Goal: Transaction & Acquisition: Purchase product/service

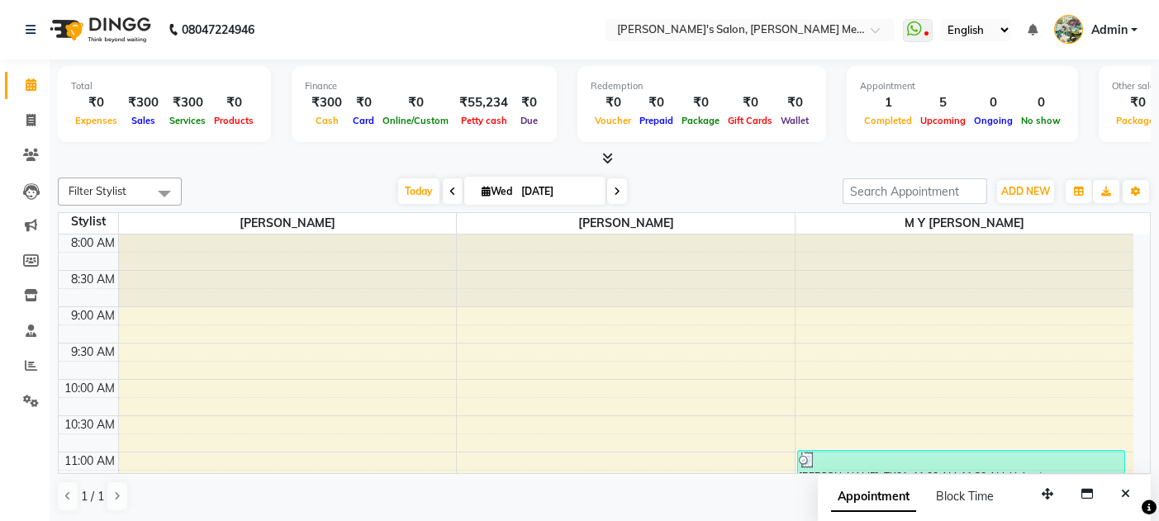
scroll to position [254, 0]
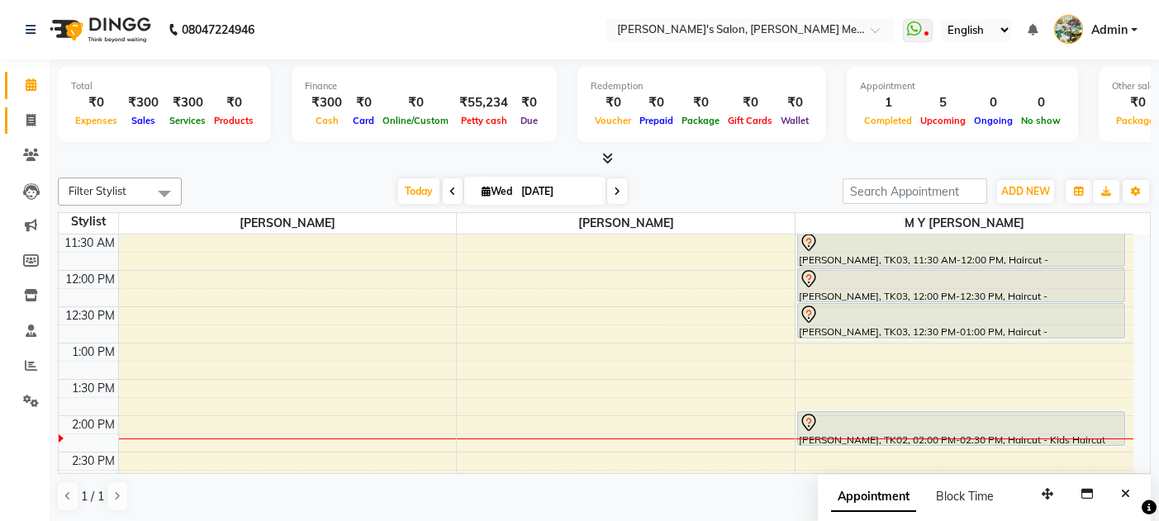
click at [26, 118] on icon at bounding box center [30, 120] width 9 height 12
select select "service"
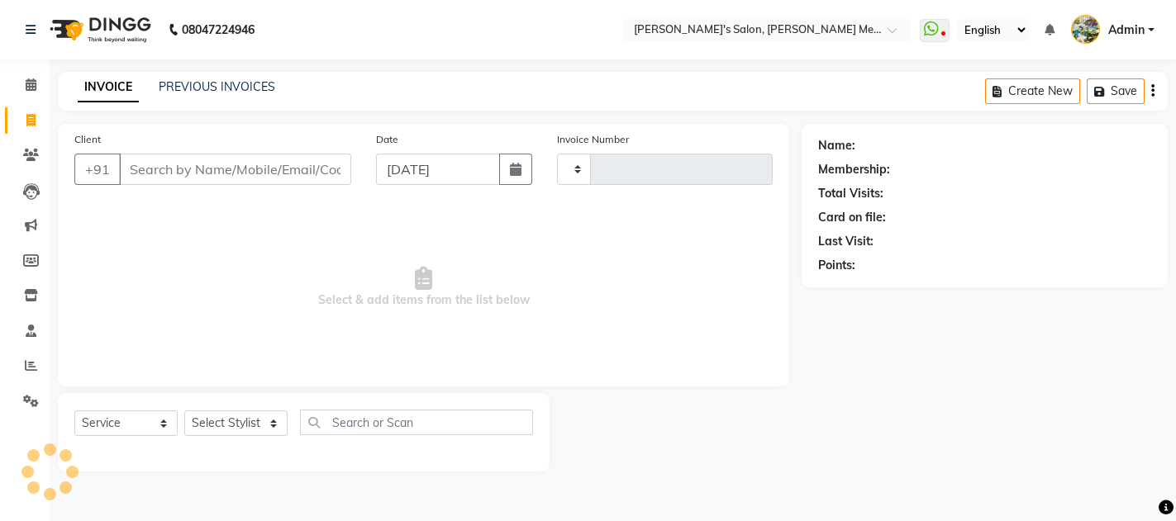
type input "0562"
select select "582"
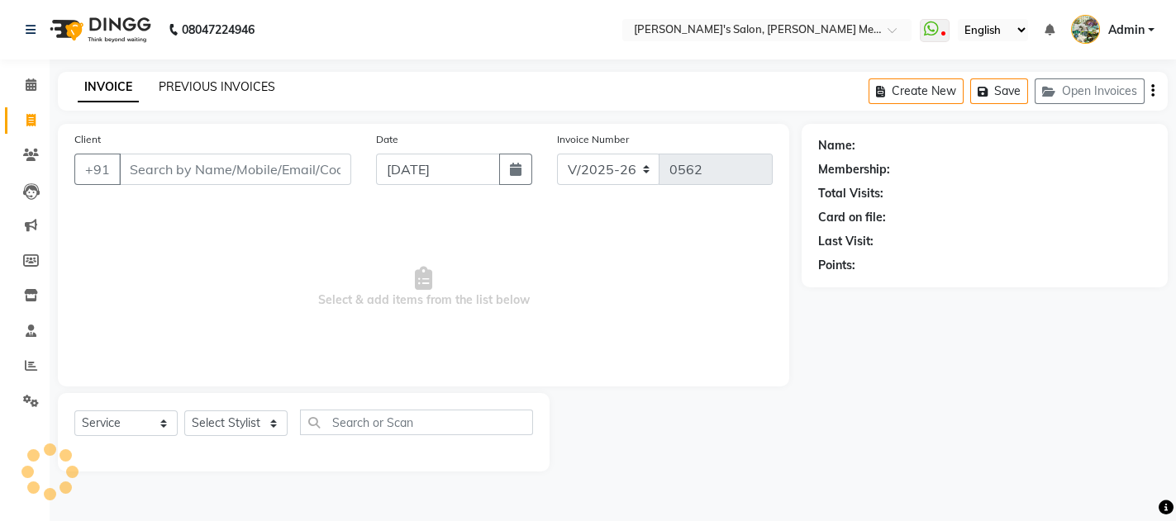
click at [195, 81] on link "PREVIOUS INVOICES" at bounding box center [217, 86] width 116 height 15
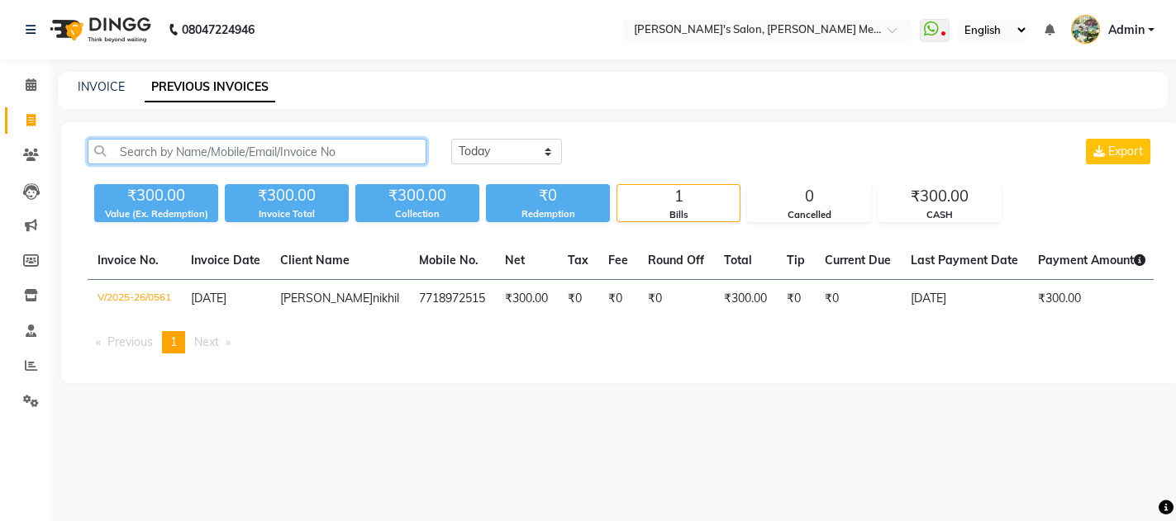
click at [150, 146] on input "text" at bounding box center [257, 152] width 339 height 26
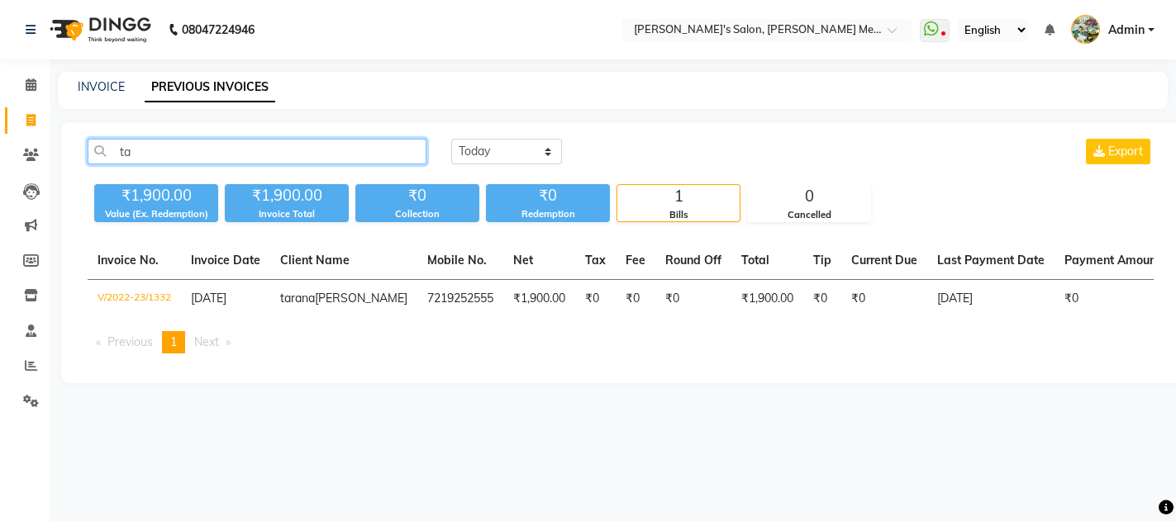
type input "t"
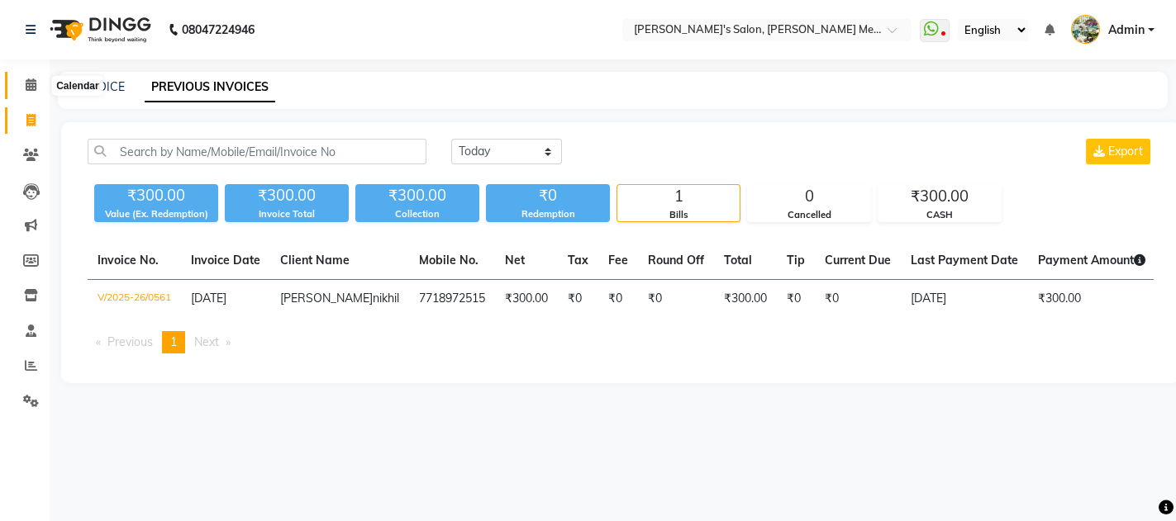
click at [31, 84] on icon at bounding box center [31, 84] width 11 height 12
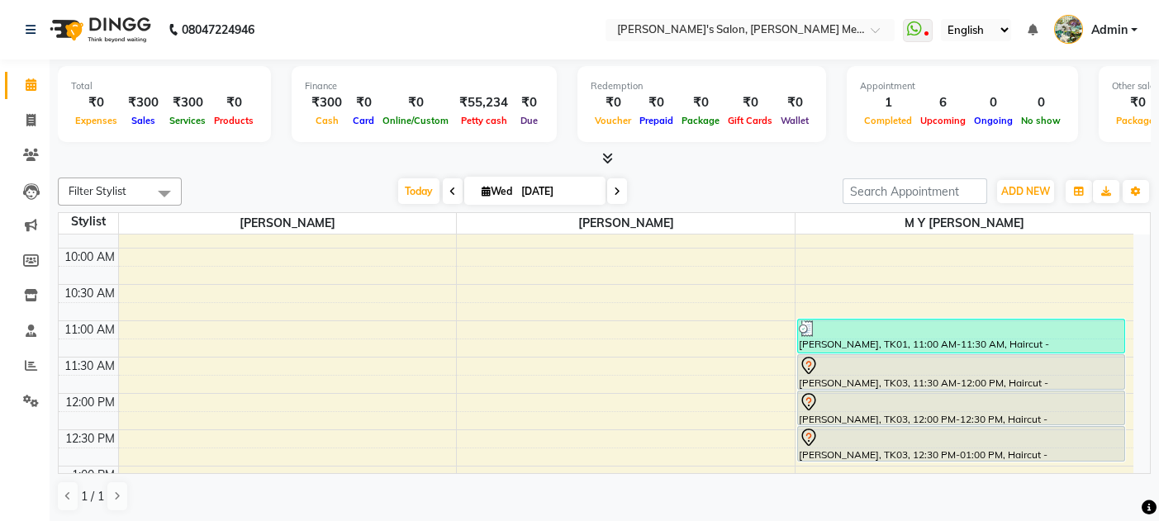
scroll to position [132, 0]
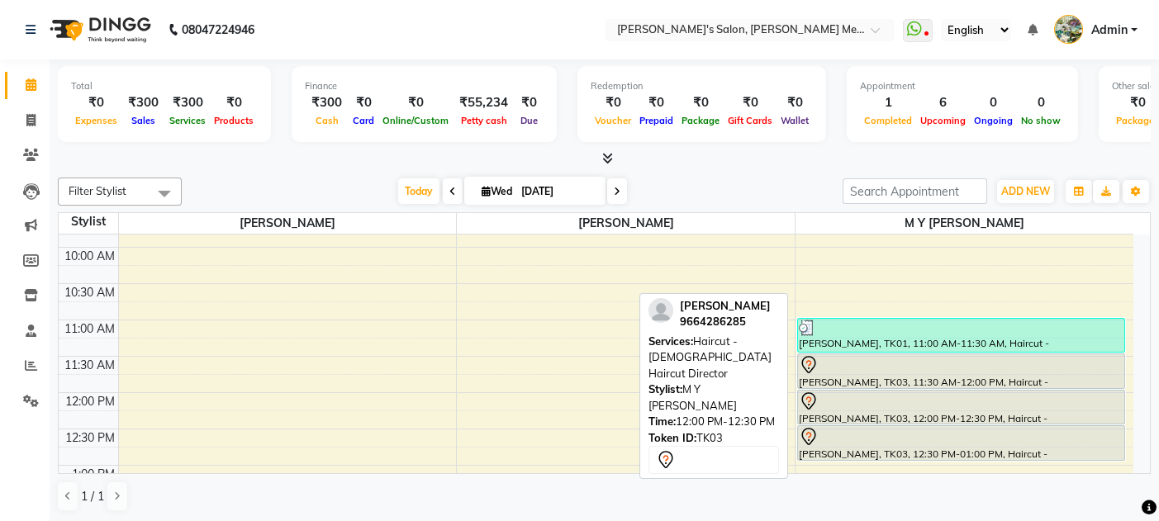
click at [953, 421] on div at bounding box center [961, 424] width 326 height 7
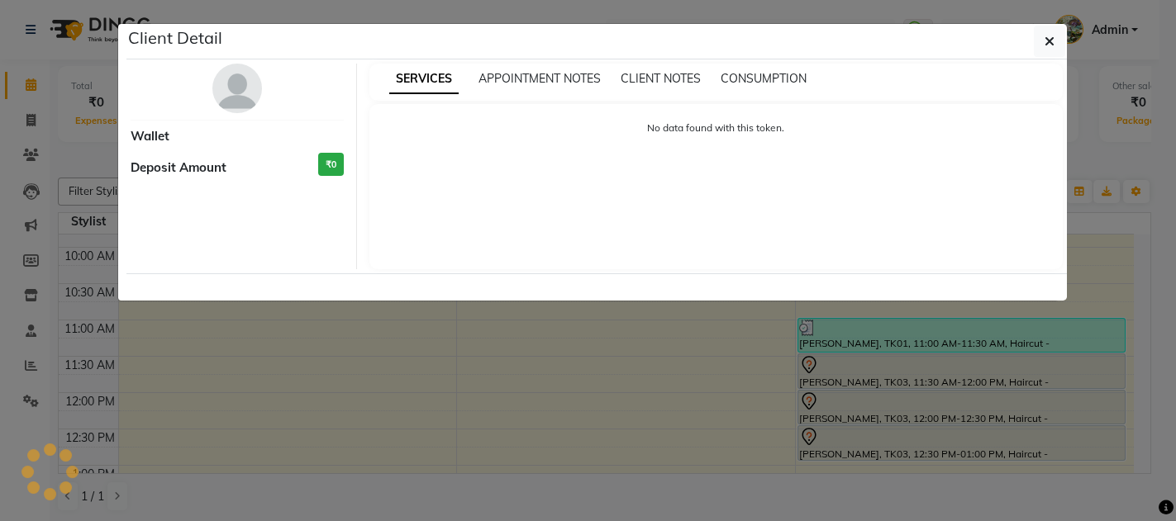
select select "7"
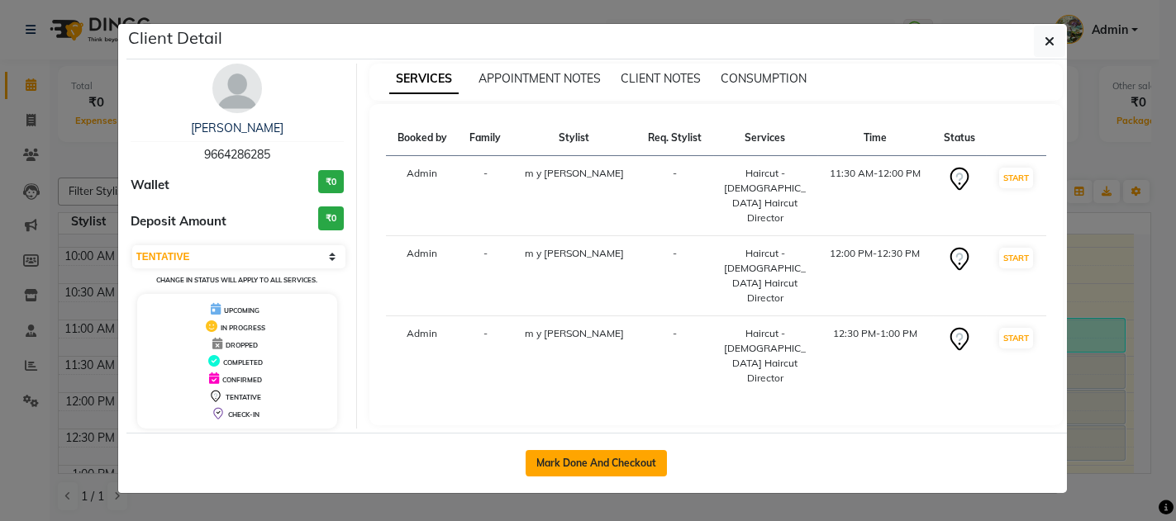
click at [592, 454] on button "Mark Done And Checkout" at bounding box center [595, 463] width 141 height 26
select select "service"
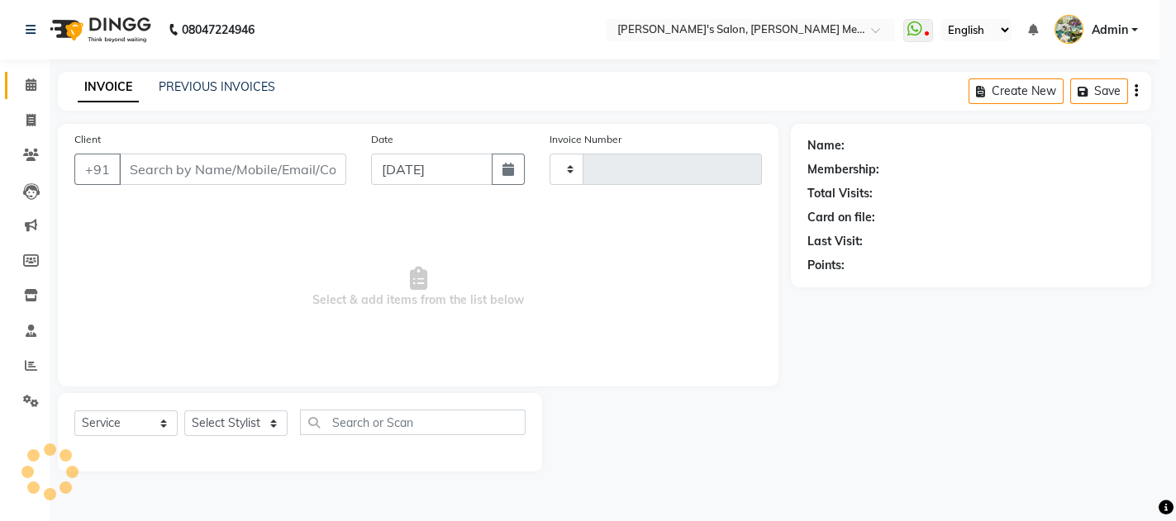
type input "0562"
select select "582"
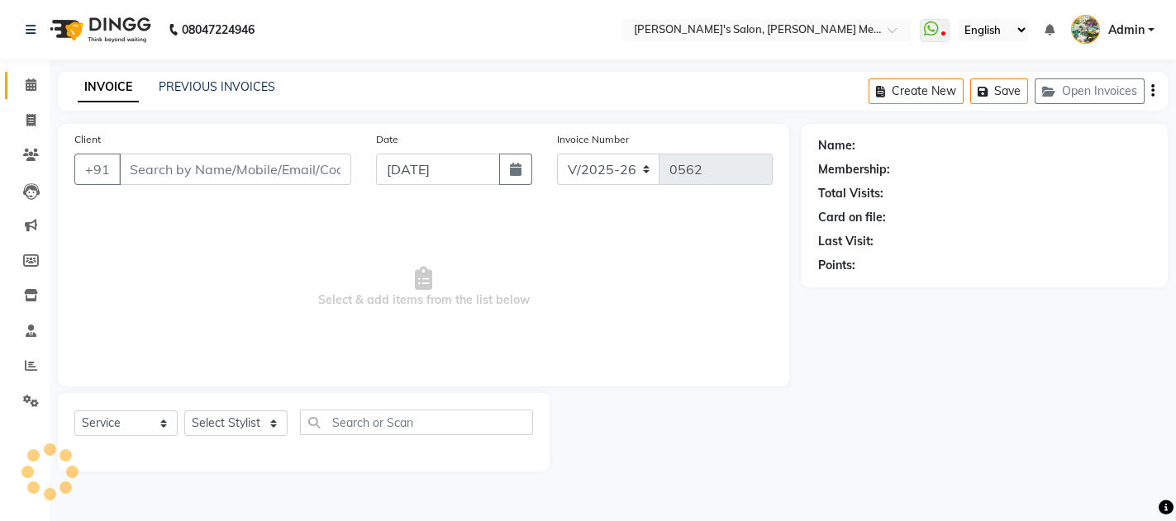
type input "9664286285"
select select "7819"
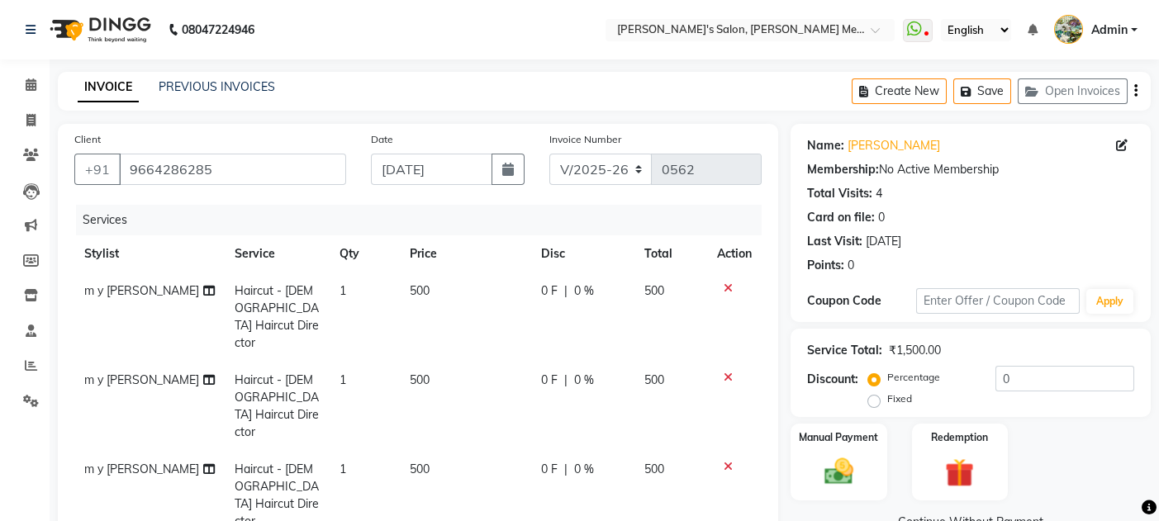
click at [411, 287] on span "500" at bounding box center [420, 290] width 20 height 15
select select "7819"
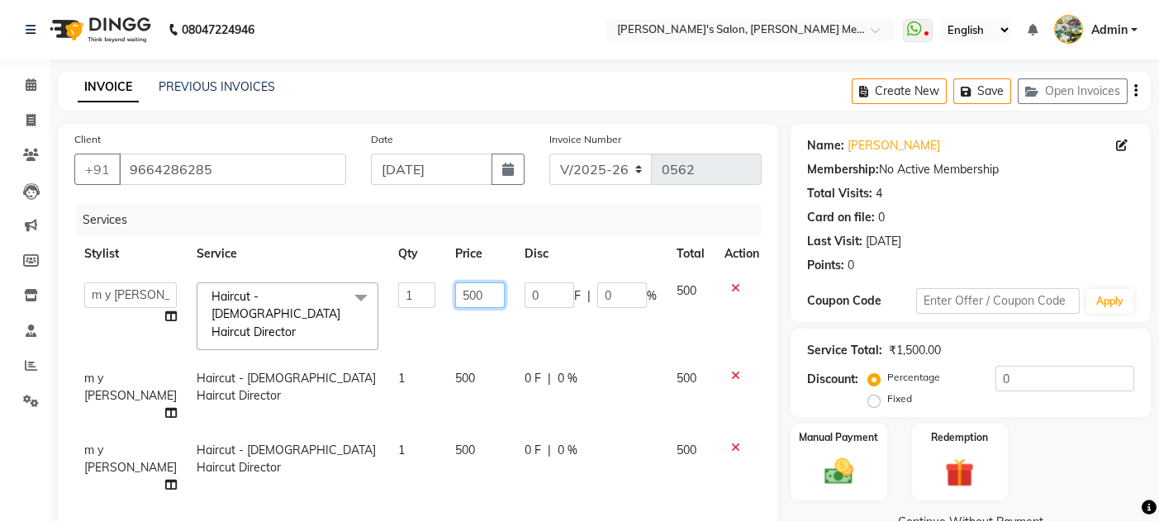
click at [455, 294] on input "500" at bounding box center [480, 296] width 50 height 26
type input "550"
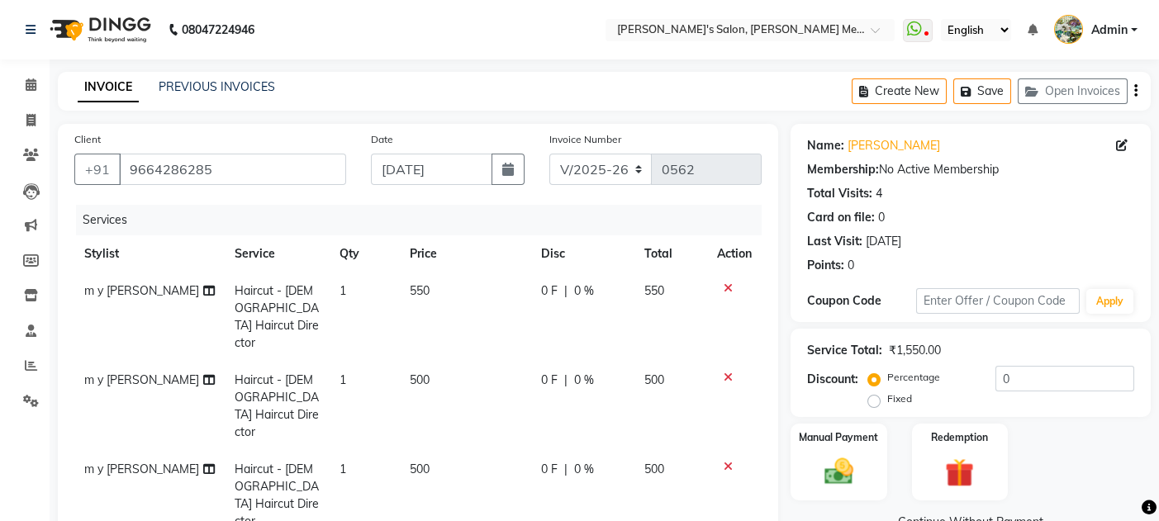
click at [441, 362] on td "500" at bounding box center [465, 406] width 131 height 89
select select "7819"
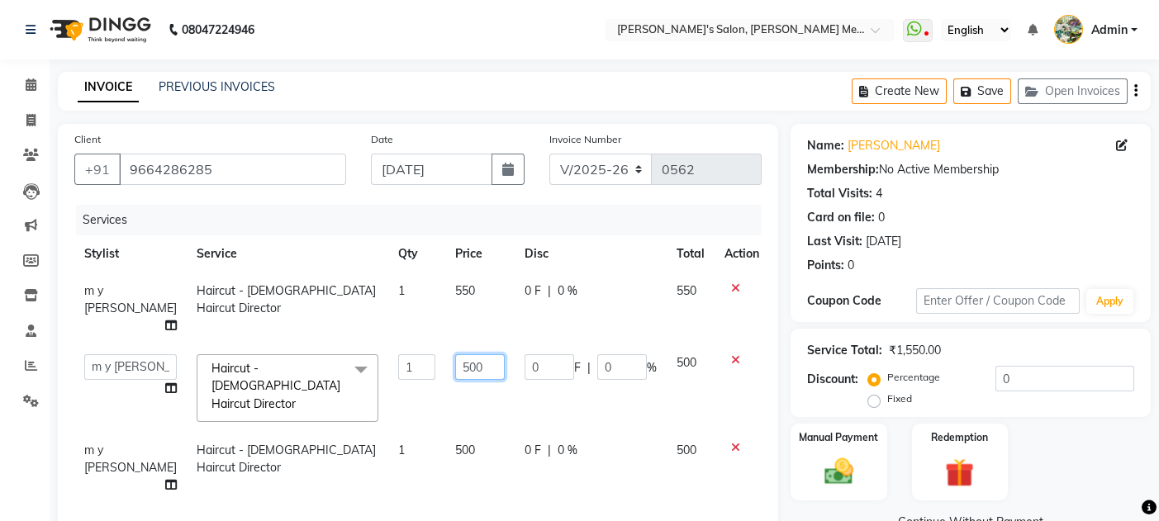
click at [455, 354] on input "500" at bounding box center [480, 367] width 50 height 26
type input "550"
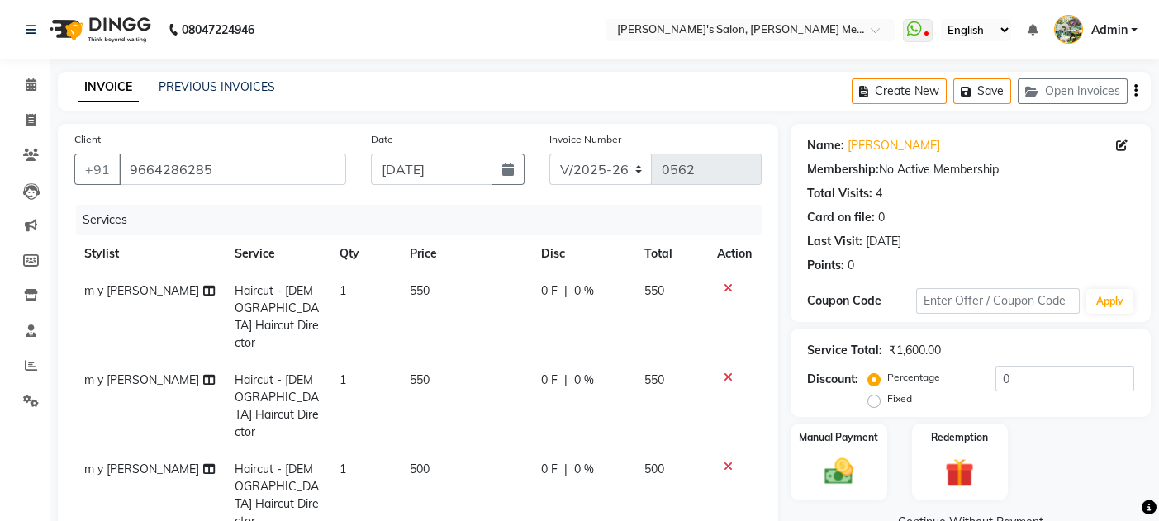
click at [430, 451] on td "500" at bounding box center [465, 495] width 131 height 89
select select "7819"
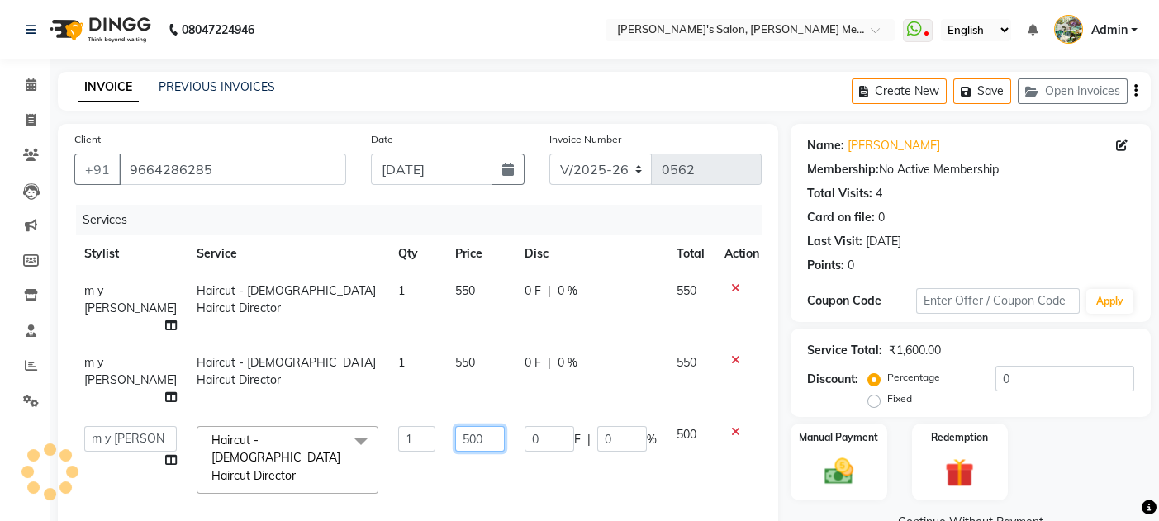
click at [455, 426] on input "500" at bounding box center [480, 439] width 50 height 26
type input "400"
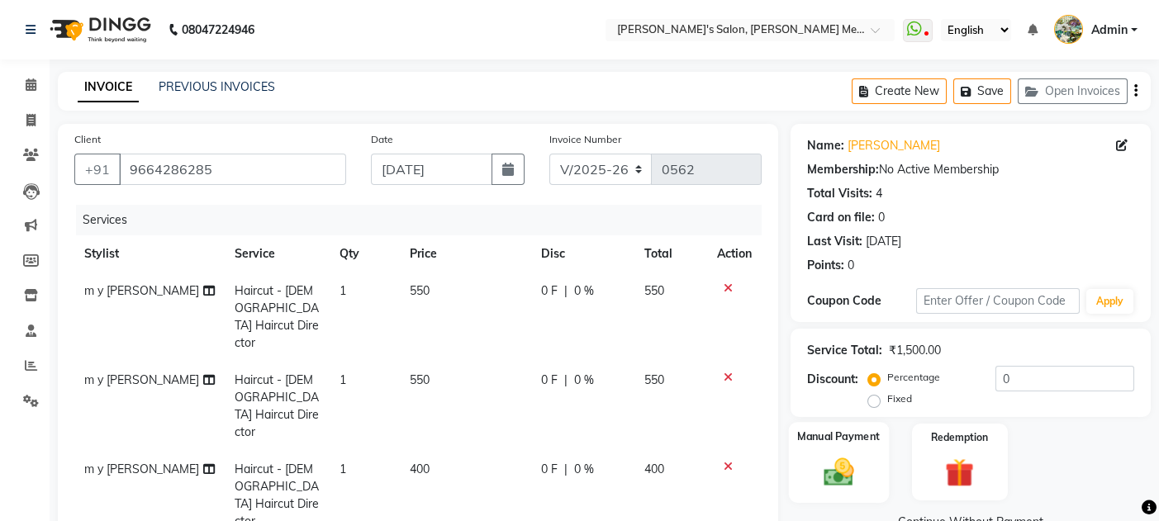
click at [872, 468] on div "Manual Payment" at bounding box center [839, 462] width 100 height 81
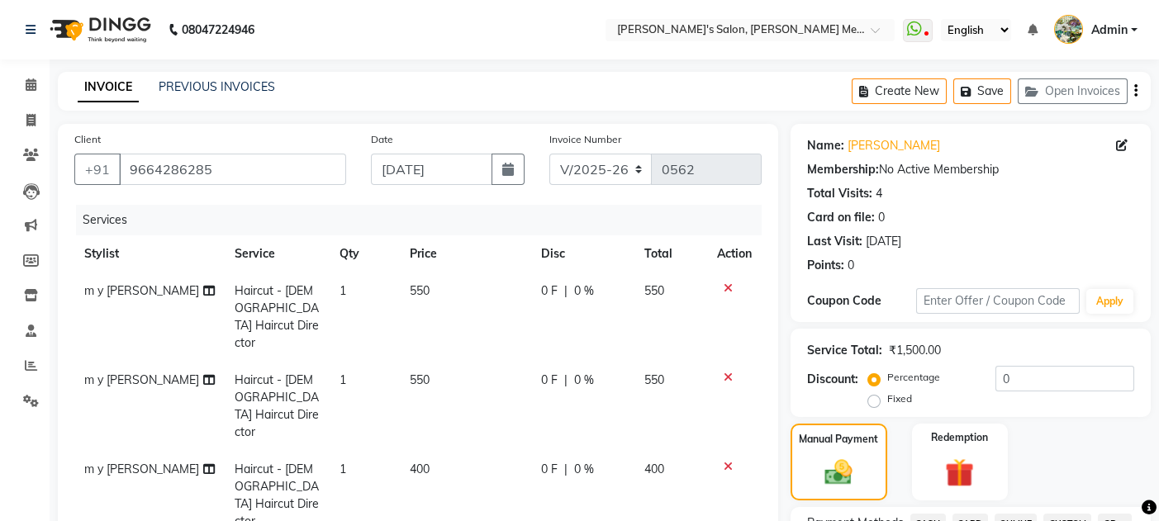
scroll to position [455, 0]
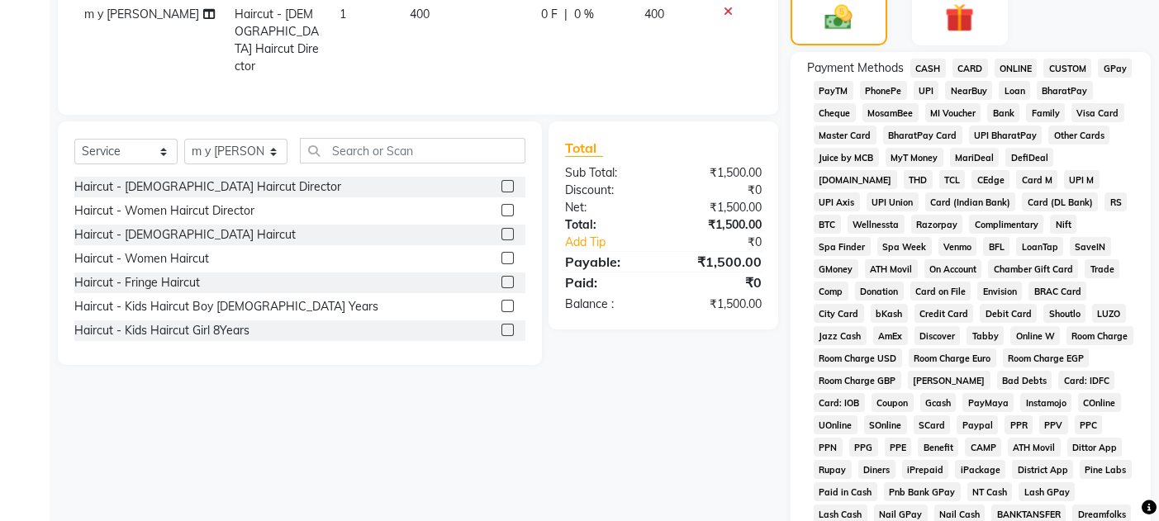
click at [1113, 64] on span "GPay" at bounding box center [1115, 68] width 34 height 19
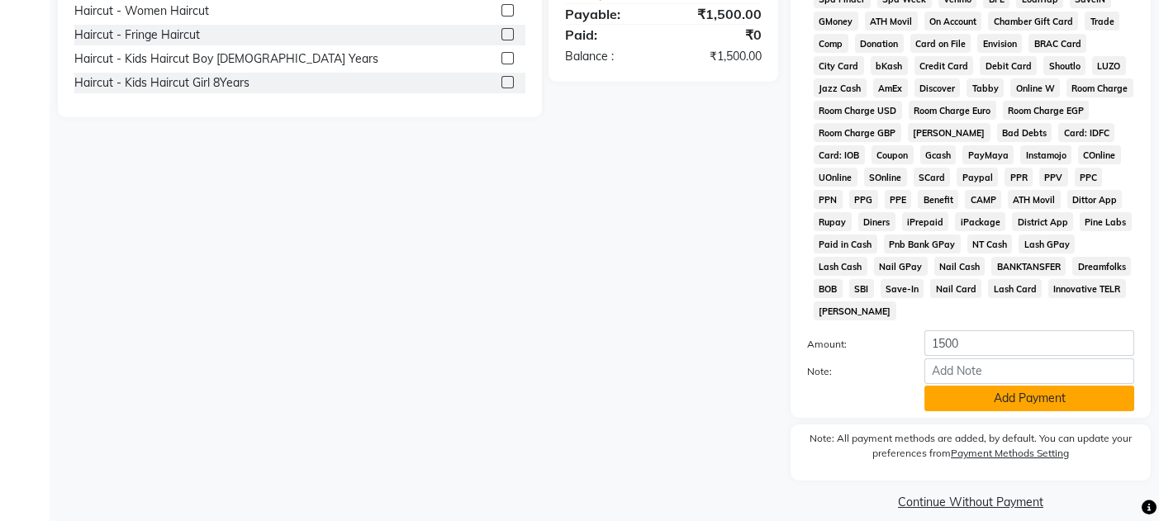
click at [1048, 386] on button "Add Payment" at bounding box center [1029, 399] width 210 height 26
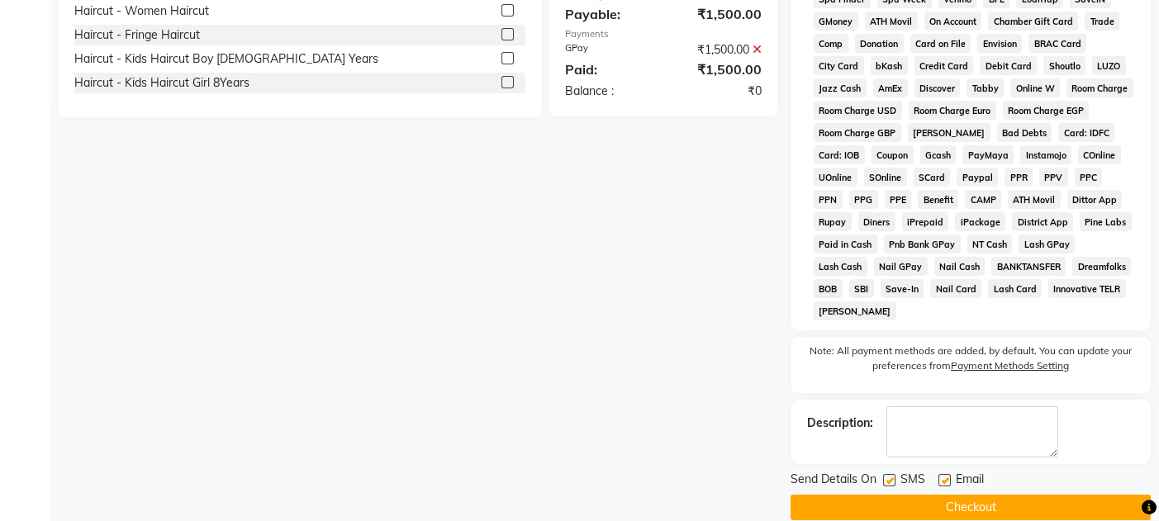
click at [940, 474] on label at bounding box center [944, 480] width 12 height 12
click at [940, 476] on input "checkbox" at bounding box center [943, 481] width 11 height 11
checkbox input "false"
click at [886, 474] on label at bounding box center [889, 480] width 12 height 12
click at [886, 476] on input "checkbox" at bounding box center [888, 481] width 11 height 11
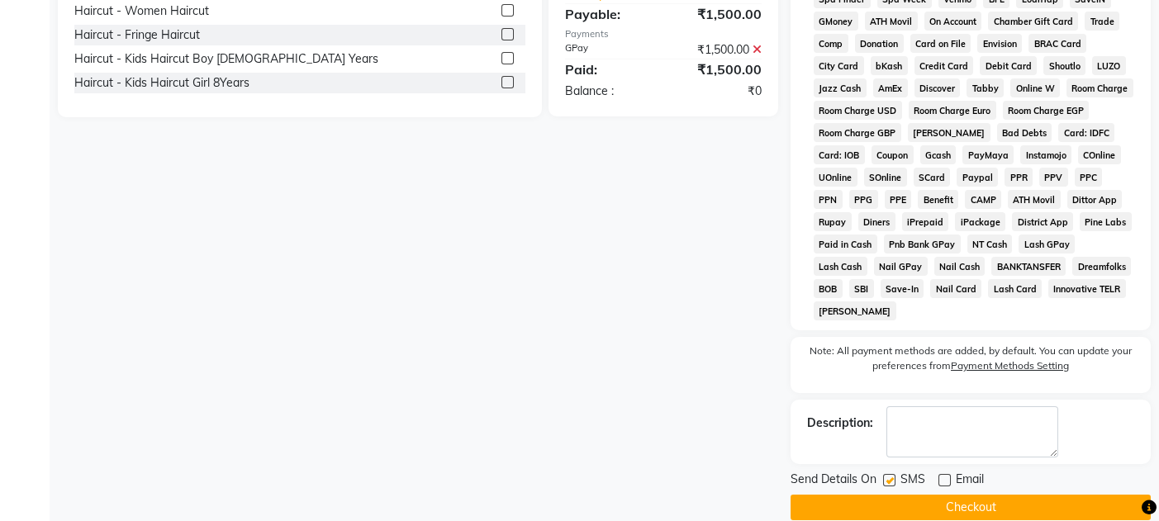
checkbox input "false"
click at [929, 495] on button "Checkout" at bounding box center [971, 508] width 360 height 26
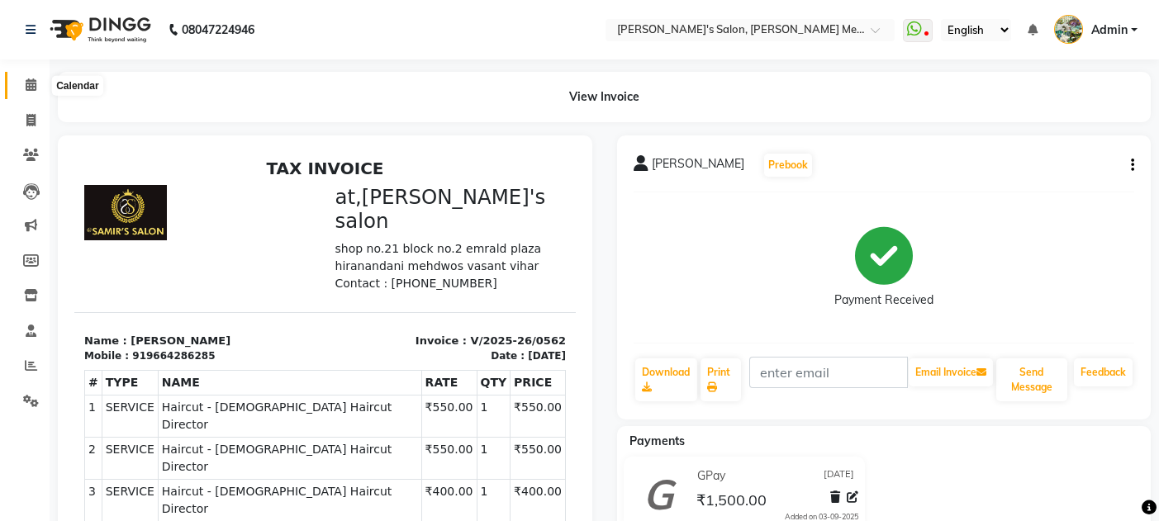
click at [27, 79] on icon at bounding box center [31, 84] width 11 height 12
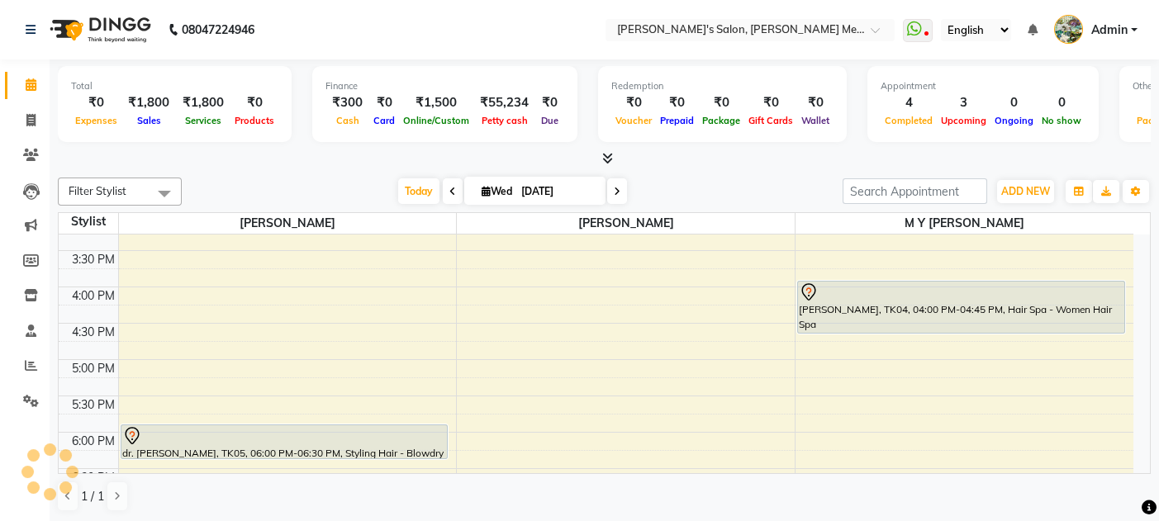
scroll to position [573, 0]
